Goal: Task Accomplishment & Management: Manage account settings

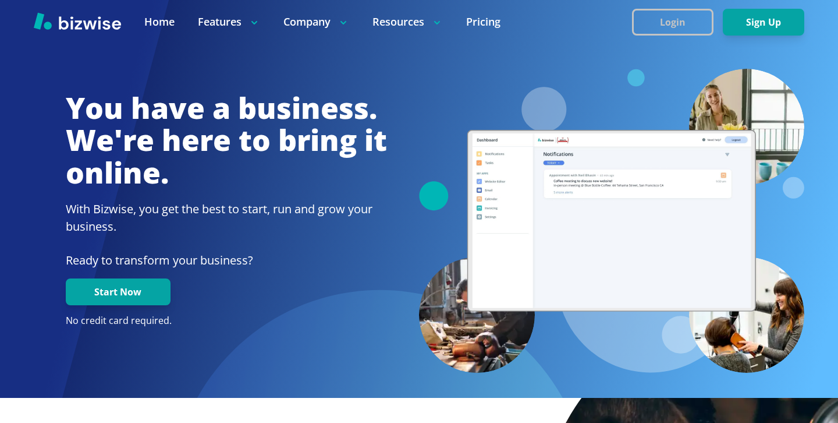
click at [646, 19] on button "Login" at bounding box center [673, 22] width 82 height 27
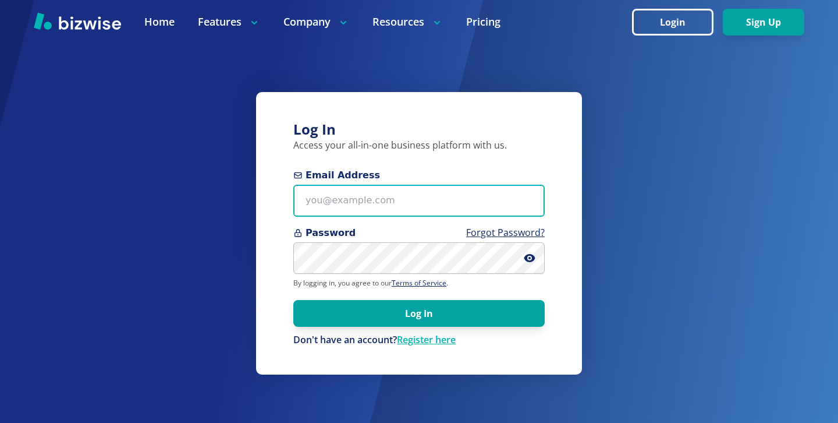
click at [344, 214] on input "Email Address" at bounding box center [419, 201] width 252 height 32
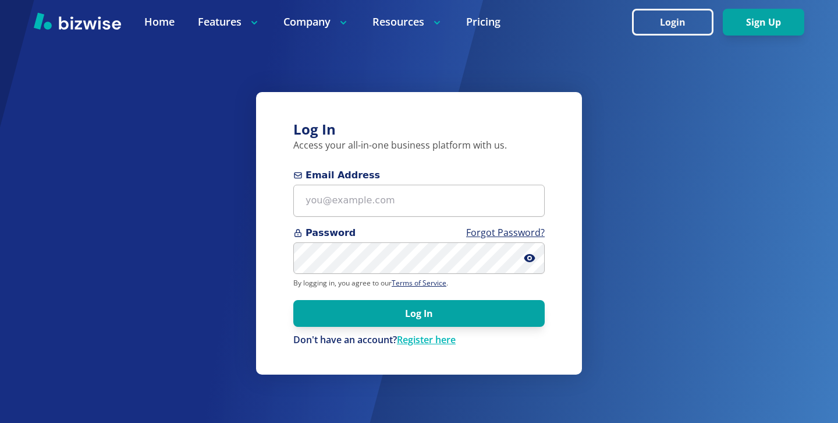
click at [352, 232] on span "Password Forgot Password?" at bounding box center [419, 233] width 252 height 14
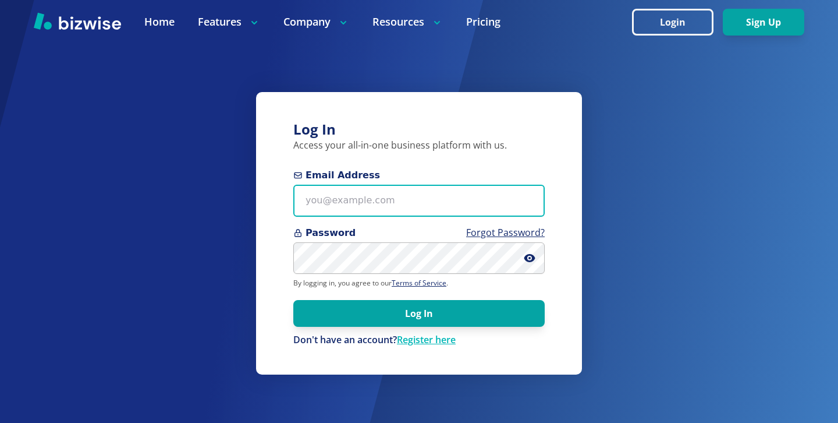
click at [349, 197] on input "Email Address" at bounding box center [419, 201] width 252 height 32
click at [343, 193] on input "Email Address" at bounding box center [419, 201] width 252 height 32
paste input "[EMAIL_ADDRESS][DOMAIN_NAME]"
type input "[EMAIL_ADDRESS][DOMAIN_NAME]"
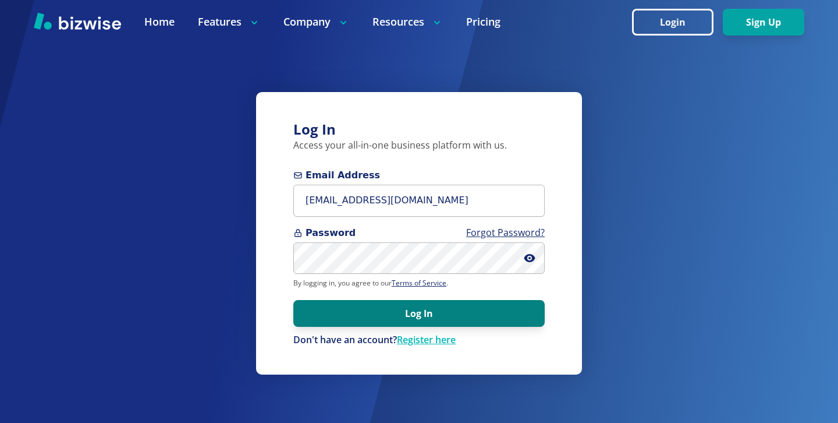
click at [415, 318] on button "Log In" at bounding box center [419, 313] width 252 height 27
